Goal: Task Accomplishment & Management: Use online tool/utility

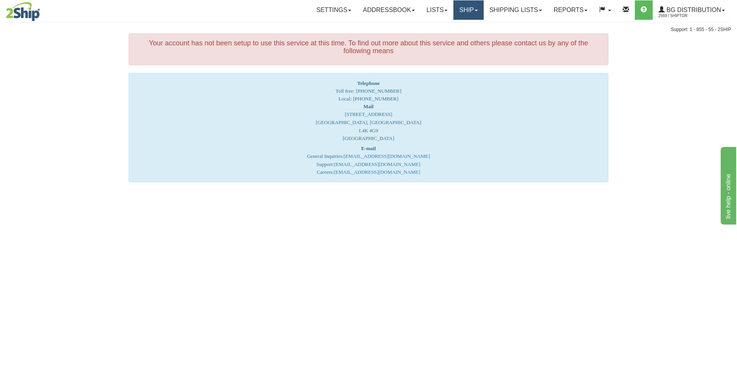
drag, startPoint x: 0, startPoint y: 0, endPoint x: 453, endPoint y: 5, distance: 452.7
click at [453, 5] on link "Ship" at bounding box center [468, 9] width 30 height 19
click at [452, 31] on link "Ship Screen" at bounding box center [452, 27] width 61 height 10
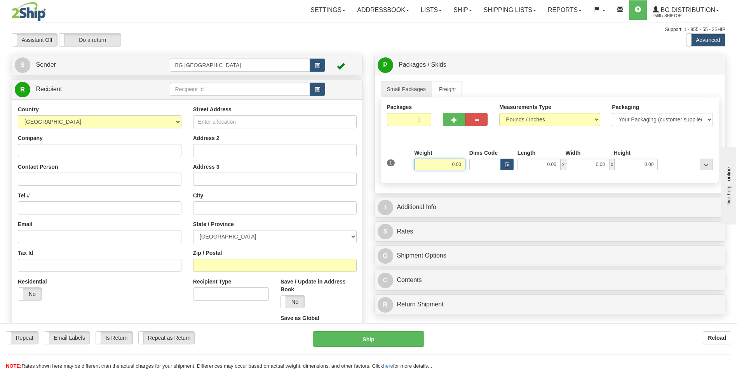
click at [451, 159] on input "0.00" at bounding box center [439, 165] width 51 height 12
type input "10.00"
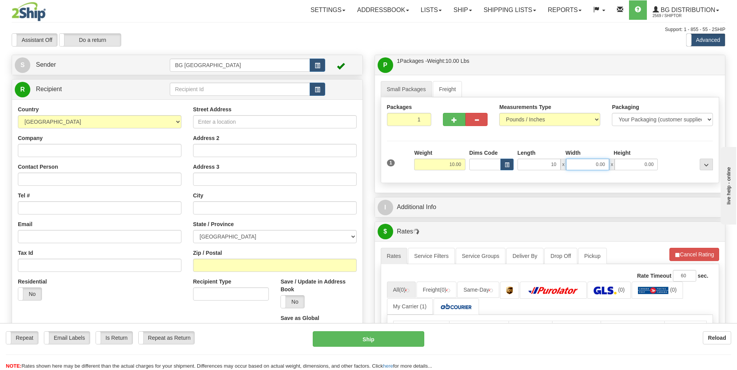
type input "10.00"
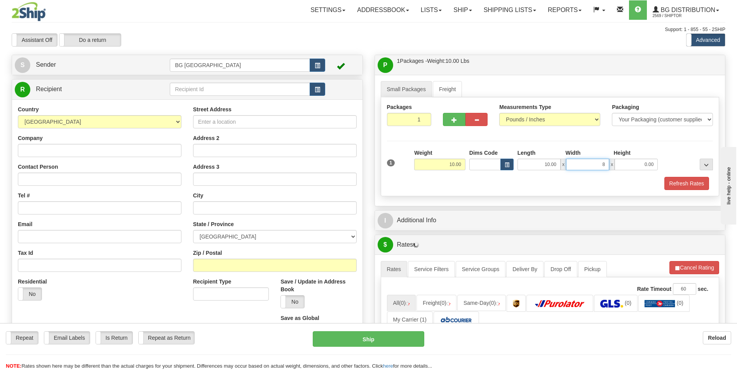
type input "8.00"
type input "5.00"
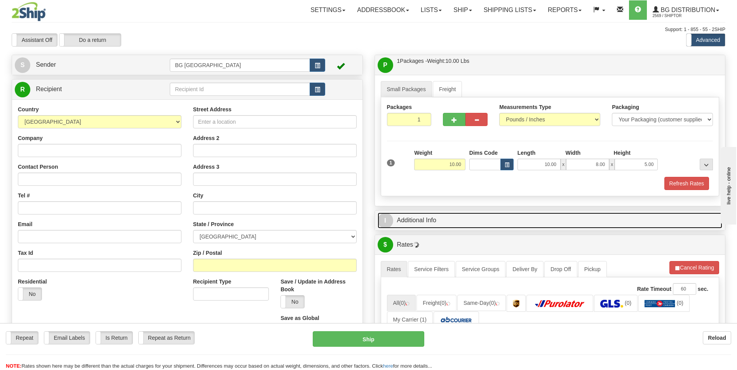
click at [445, 213] on link "I Additional Info" at bounding box center [549, 221] width 345 height 16
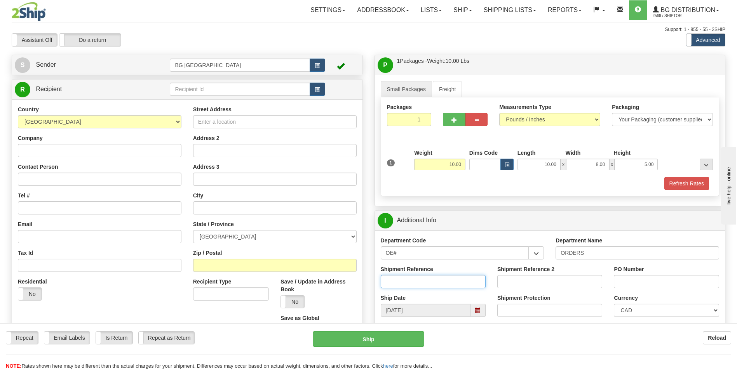
click at [431, 284] on input "Shipment Reference" at bounding box center [432, 281] width 105 height 13
type input "70184178-00"
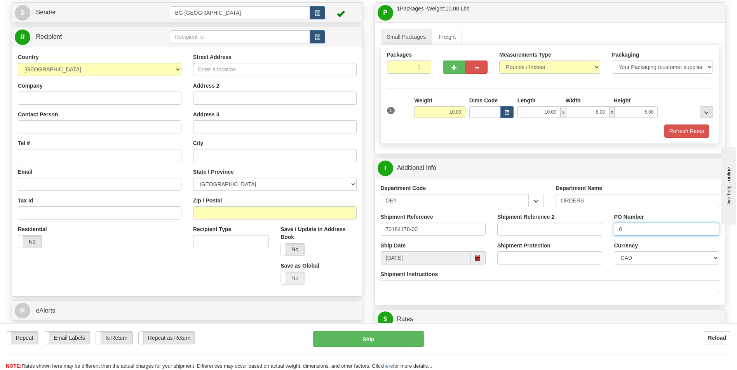
scroll to position [155, 0]
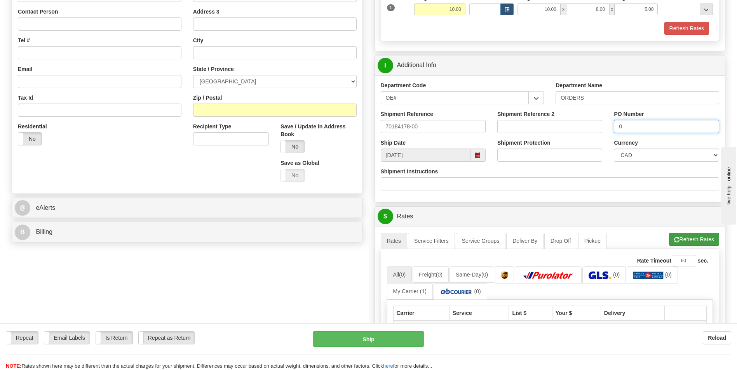
type input "0"
click at [679, 241] on button "Refresh Rates" at bounding box center [694, 239] width 50 height 13
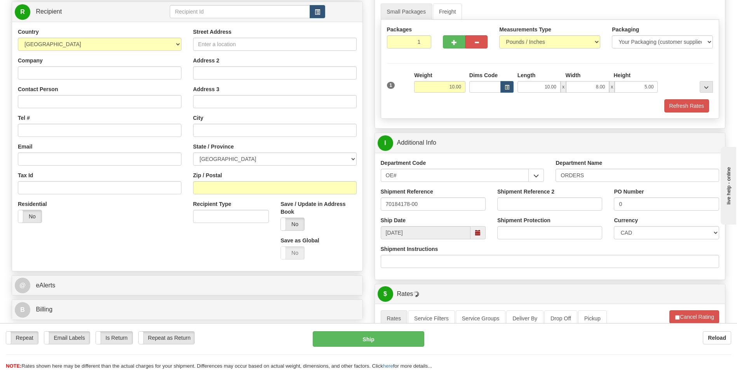
scroll to position [0, 0]
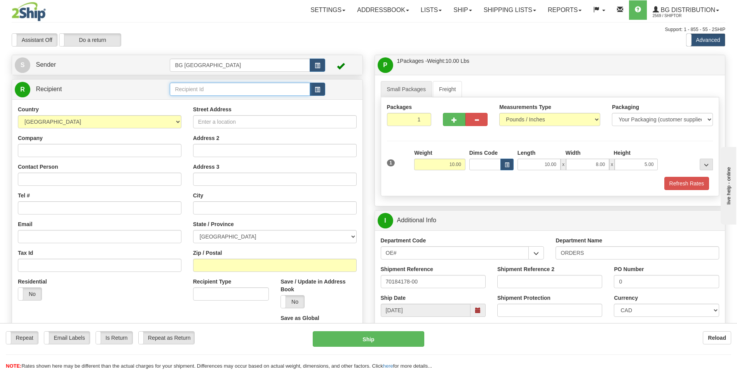
click at [207, 89] on input "text" at bounding box center [240, 89] width 140 height 13
click at [213, 106] on li "60634" at bounding box center [239, 101] width 139 height 10
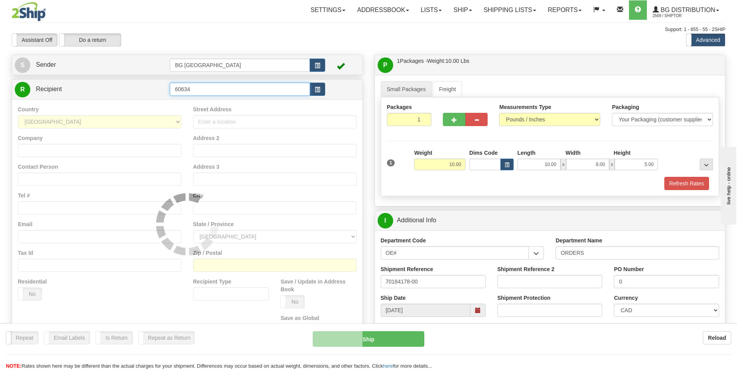
type input "60634"
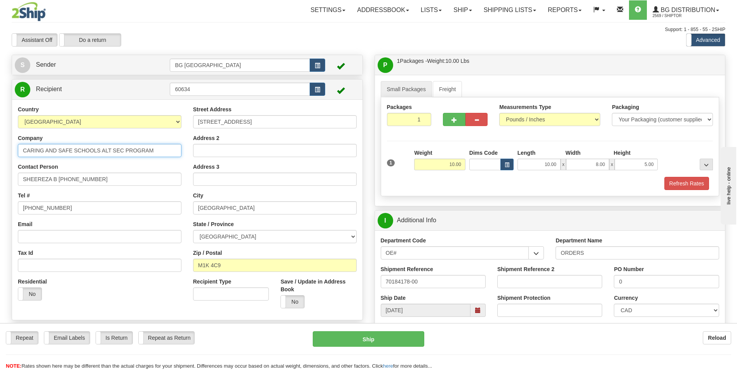
click at [151, 155] on input "CARING AND SAFE SCHOOLS ALT SEC PROGRAM" at bounding box center [99, 150] width 163 height 13
paste input "TORONT DISTRICT SCHOOL BOARD"
type input "TORONT DISTRICT SCHOOL BOARD"
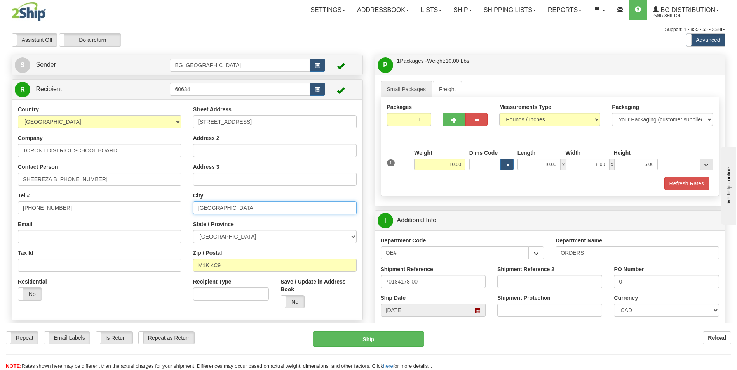
click at [240, 212] on input "[GEOGRAPHIC_DATA]" at bounding box center [274, 208] width 163 height 13
paste input "WOODBINE MS/NESAS"
type input "WOODBINE MS/NESAS"
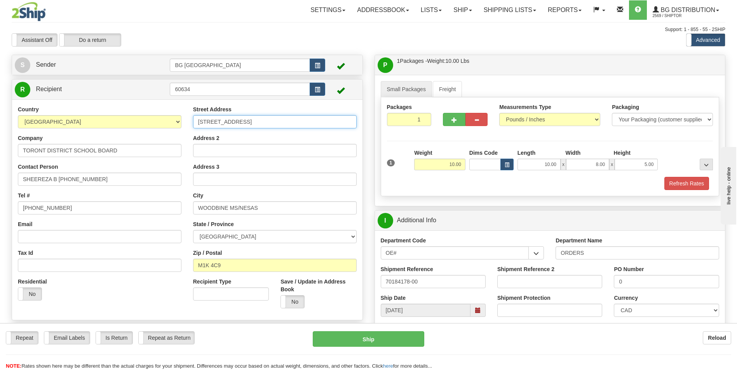
click at [250, 123] on input "[STREET_ADDRESS]" at bounding box center [274, 121] width 163 height 13
paste input "[STREET_ADDRESS][PERSON_NAME]"
type input "[STREET_ADDRESS][PERSON_NAME]"
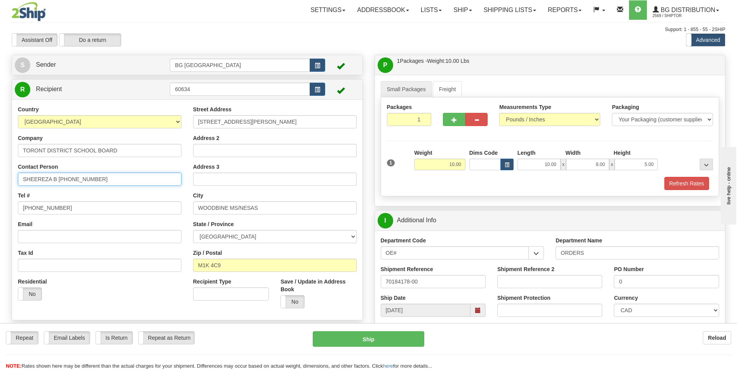
click at [98, 179] on input "SHEEREZA B [PHONE_NUMBER]" at bounding box center [99, 179] width 163 height 13
paste input "[PERSON_NAME]: [PHONE_NUMBER]"
type input "[PERSON_NAME]: [PHONE_NUMBER]"
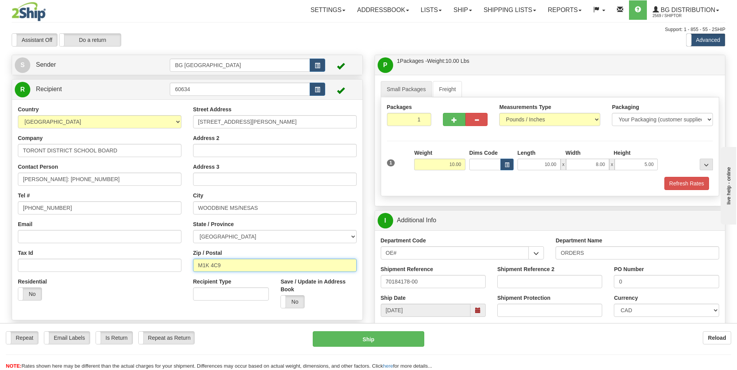
click at [229, 263] on input "M1K 4C9" at bounding box center [274, 265] width 163 height 13
paste input "2J 3B6"
type input "M2J 3B6"
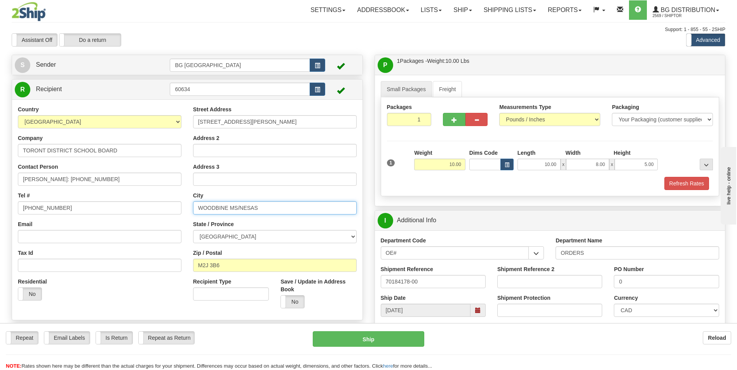
drag, startPoint x: 230, startPoint y: 208, endPoint x: 260, endPoint y: 207, distance: 30.3
click at [260, 207] on input "WOODBINE MS/NESAS" at bounding box center [274, 208] width 163 height 13
type input "WOODBINE"
click at [244, 154] on input "Address 2" at bounding box center [274, 150] width 163 height 13
paste input "MS/NESAS"
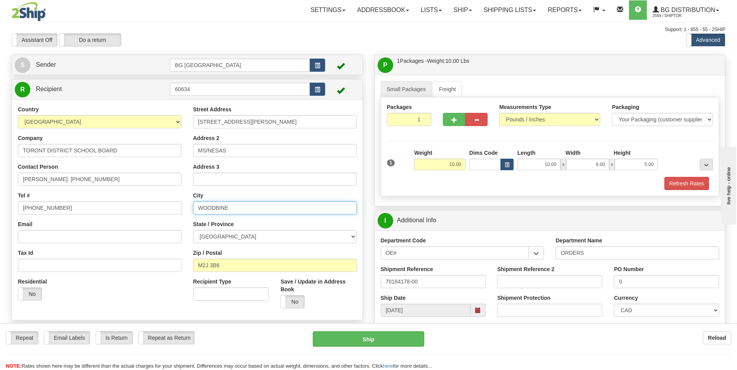
click at [207, 210] on input "WOODBINE" at bounding box center [274, 208] width 163 height 13
click at [219, 149] on input "MS/NESAS" at bounding box center [274, 150] width 163 height 13
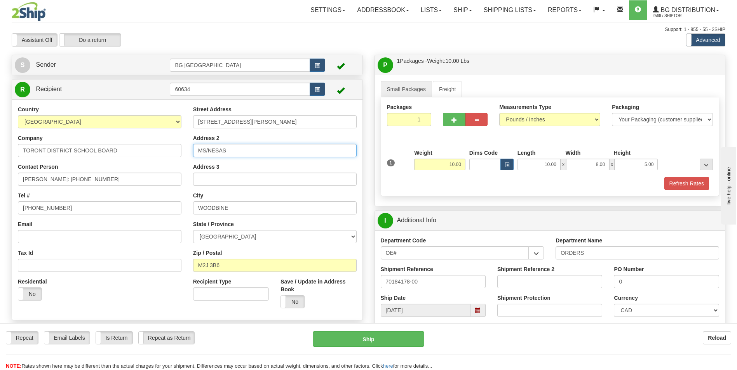
paste input "WOODBINE"
type input "WOODBINE MS/NESAS"
click at [244, 206] on input "WOODBINE" at bounding box center [274, 208] width 163 height 13
paste input "[GEOGRAPHIC_DATA]"
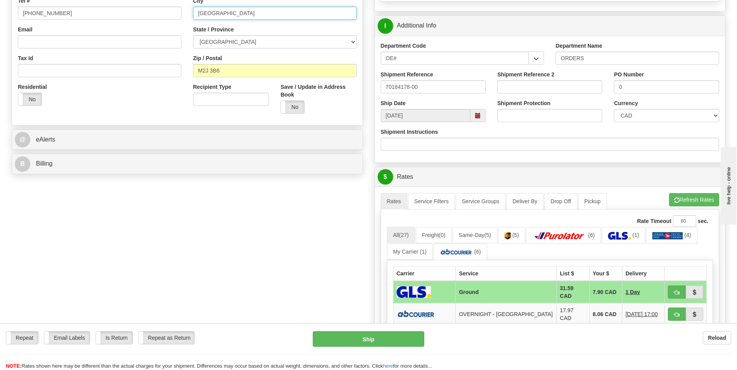
scroll to position [194, 0]
type input "[GEOGRAPHIC_DATA]"
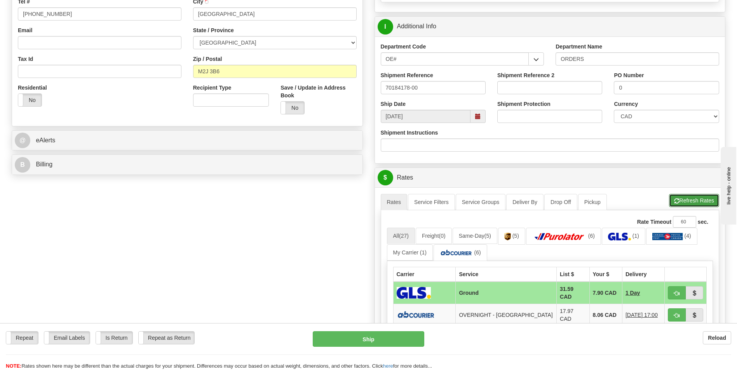
click at [685, 194] on button "Refresh Rates" at bounding box center [694, 200] width 50 height 13
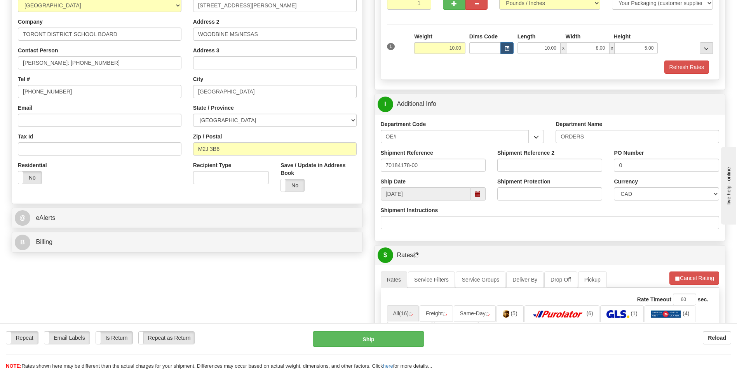
scroll to position [311, 0]
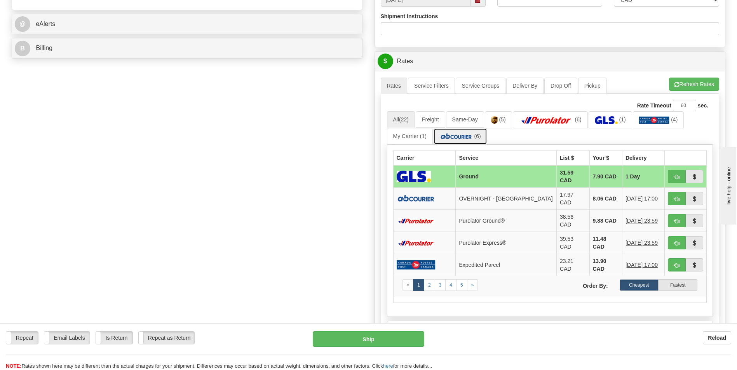
click at [466, 141] on link "(6)" at bounding box center [460, 136] width 54 height 17
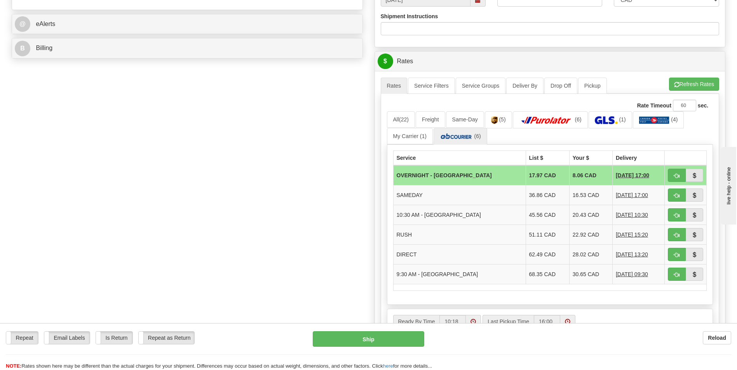
click at [323, 197] on div "Create a label for the return Create Pickup Without Label S" at bounding box center [368, 88] width 725 height 688
click at [569, 217] on td "20.43 CAD" at bounding box center [590, 215] width 43 height 20
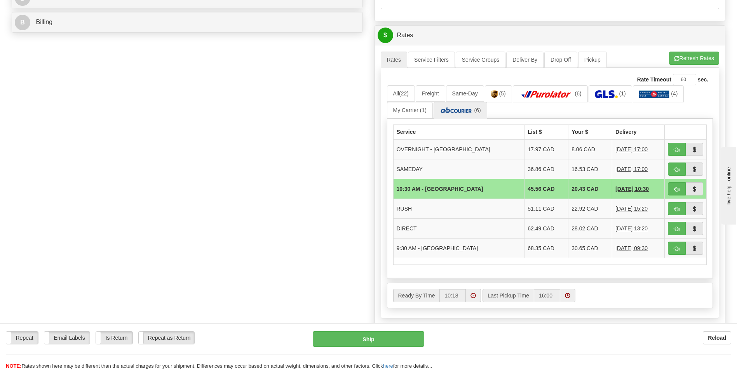
scroll to position [349, 0]
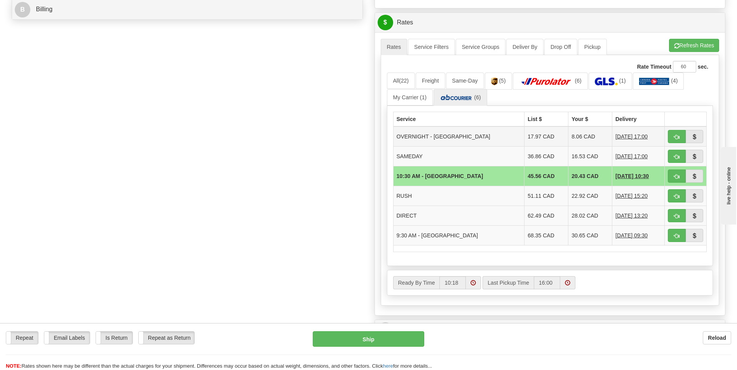
click at [569, 144] on td "8.06 CAD" at bounding box center [590, 137] width 44 height 20
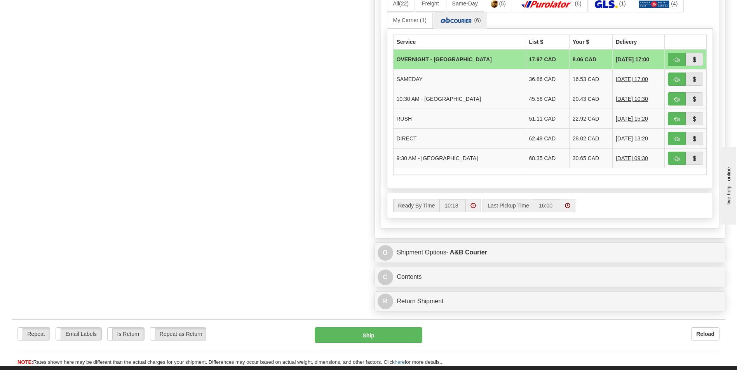
scroll to position [427, 0]
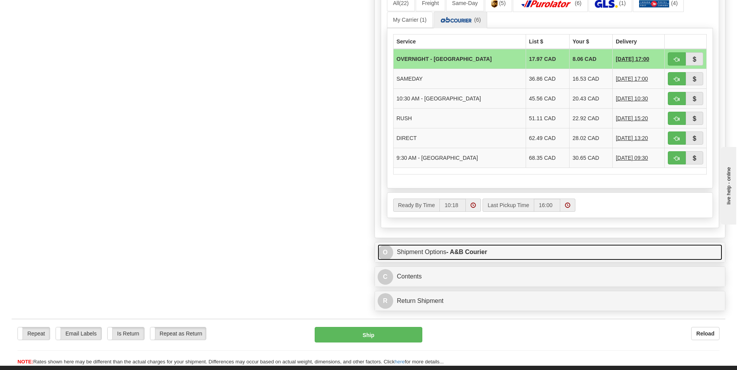
click at [433, 256] on link "O Shipment Options - A&B Courier" at bounding box center [549, 253] width 345 height 16
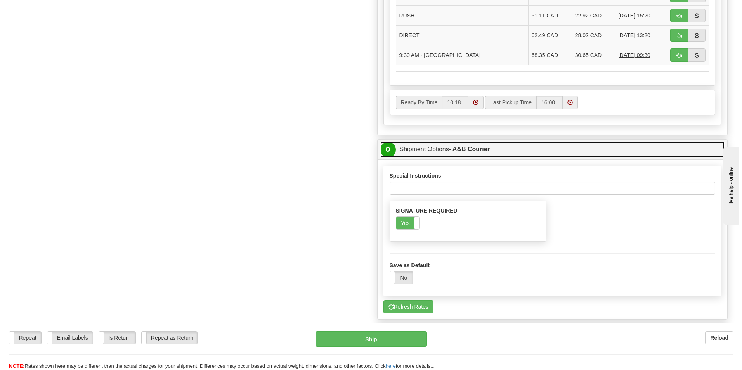
scroll to position [544, 0]
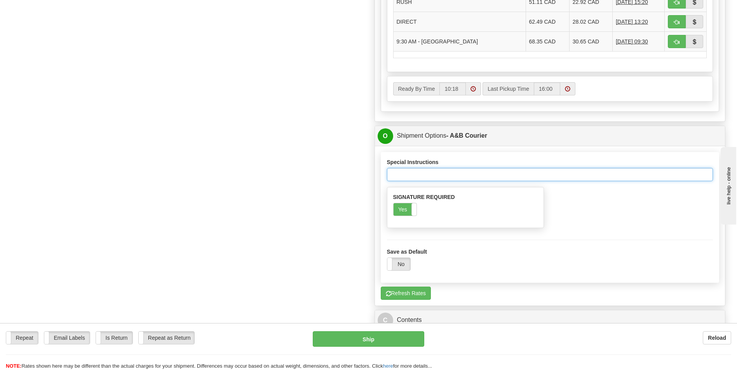
click at [427, 175] on input "Special Instructions" at bounding box center [550, 174] width 326 height 13
click at [452, 174] on input "Deliveries 7:00 Am until 2:00 Pm" at bounding box center [550, 174] width 326 height 13
type input "Deliveries 7:00 Am until 3:00 Pm"
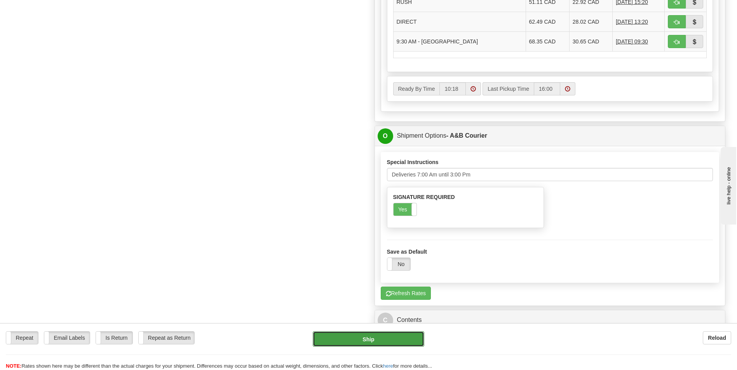
click at [417, 336] on button "Ship" at bounding box center [368, 340] width 111 height 16
type input "4"
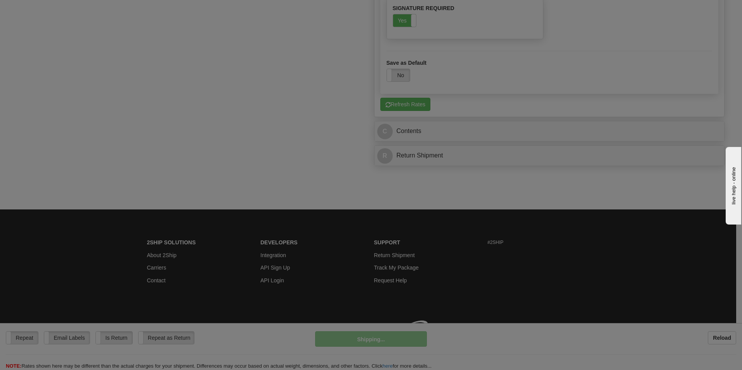
scroll to position [450, 0]
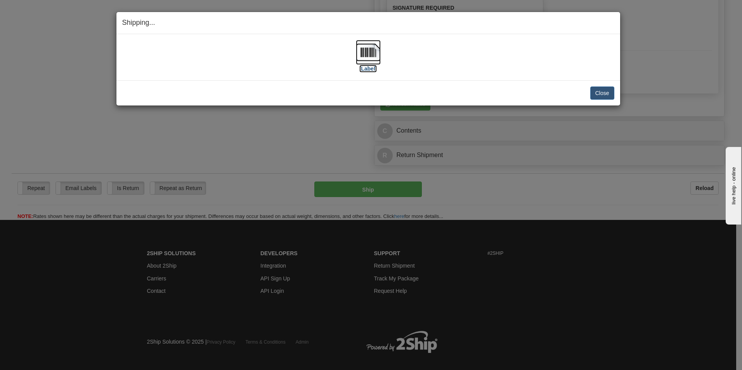
click at [373, 50] on img at bounding box center [368, 52] width 25 height 25
click at [610, 95] on button "Close" at bounding box center [603, 93] width 24 height 13
